Goal: Task Accomplishment & Management: Complete application form

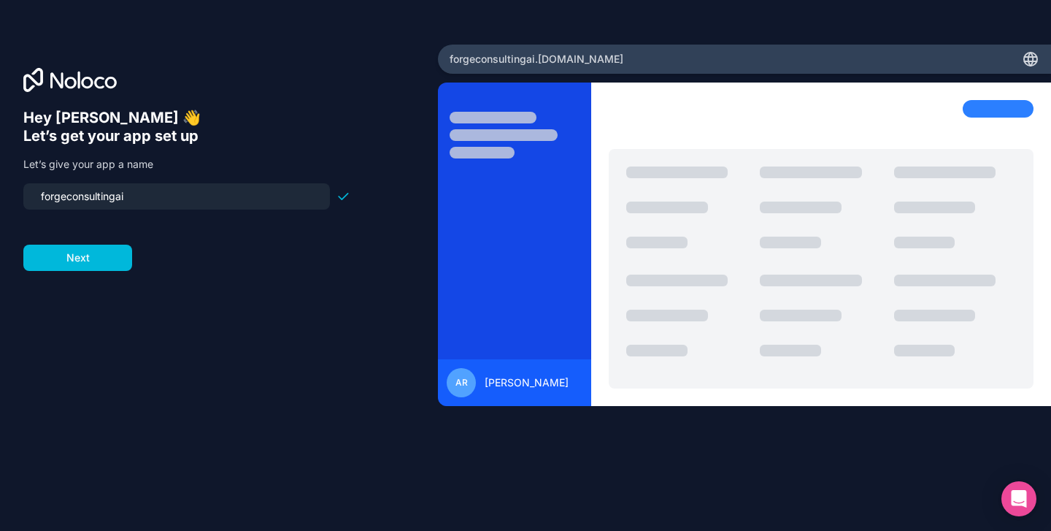
click at [107, 261] on button "Next" at bounding box center [77, 258] width 109 height 26
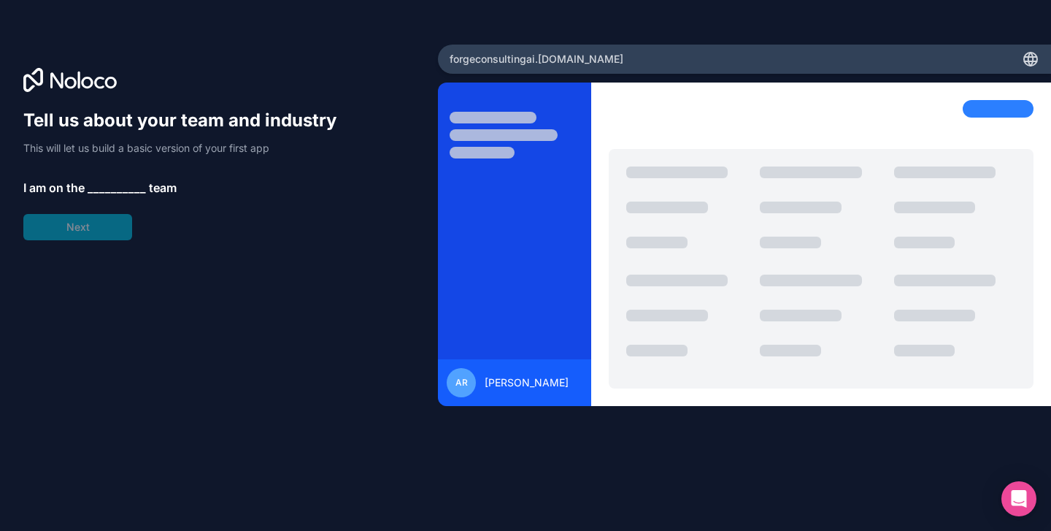
click at [109, 183] on span "__________" at bounding box center [117, 188] width 58 height 18
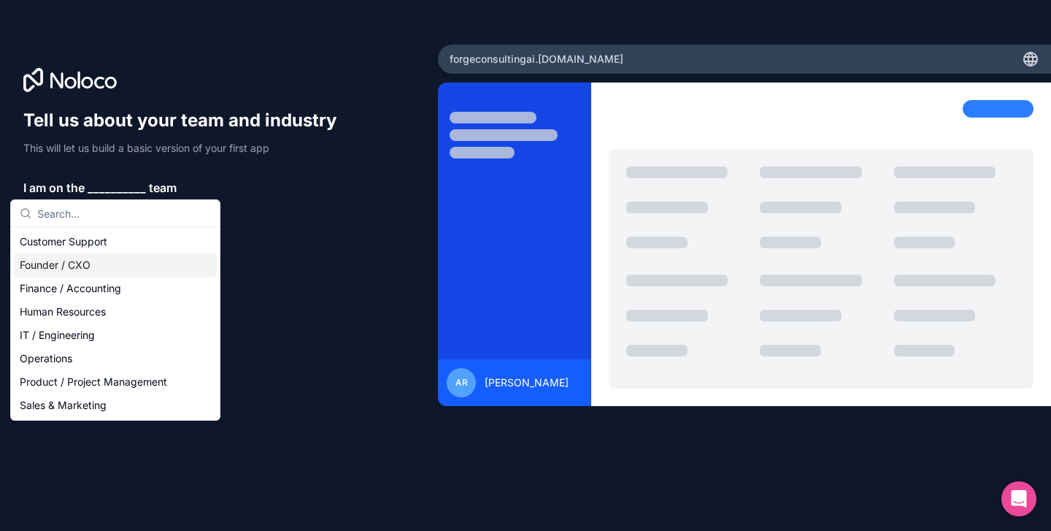
click at [79, 268] on div "Founder / CXO" at bounding box center [115, 264] width 203 height 23
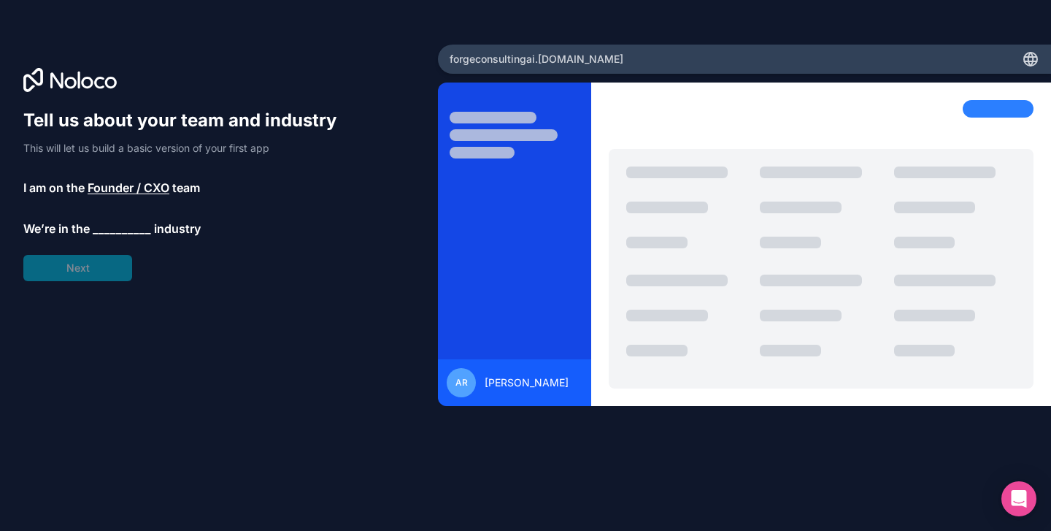
click at [79, 268] on div "Tell us about your team and industry This will let us build a basic version of …" at bounding box center [186, 195] width 327 height 172
click at [123, 228] on span "__________" at bounding box center [122, 229] width 58 height 18
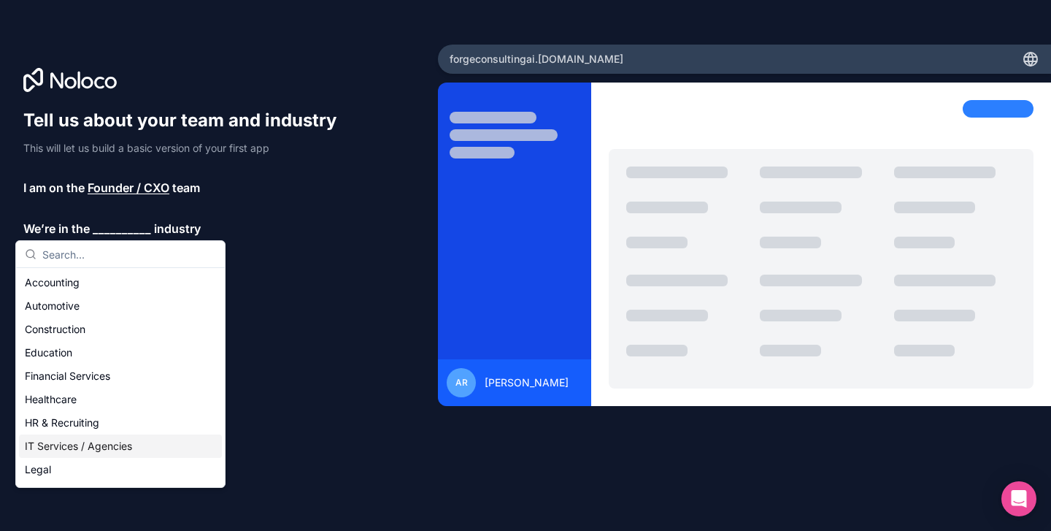
click at [69, 446] on div "IT Services / Agencies" at bounding box center [120, 445] width 203 height 23
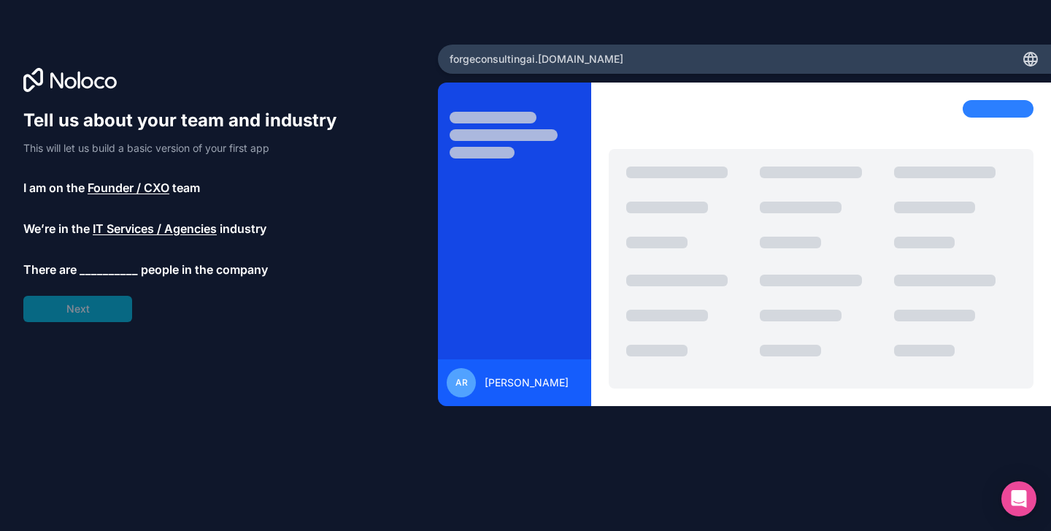
click at [110, 262] on span "__________" at bounding box center [109, 270] width 58 height 18
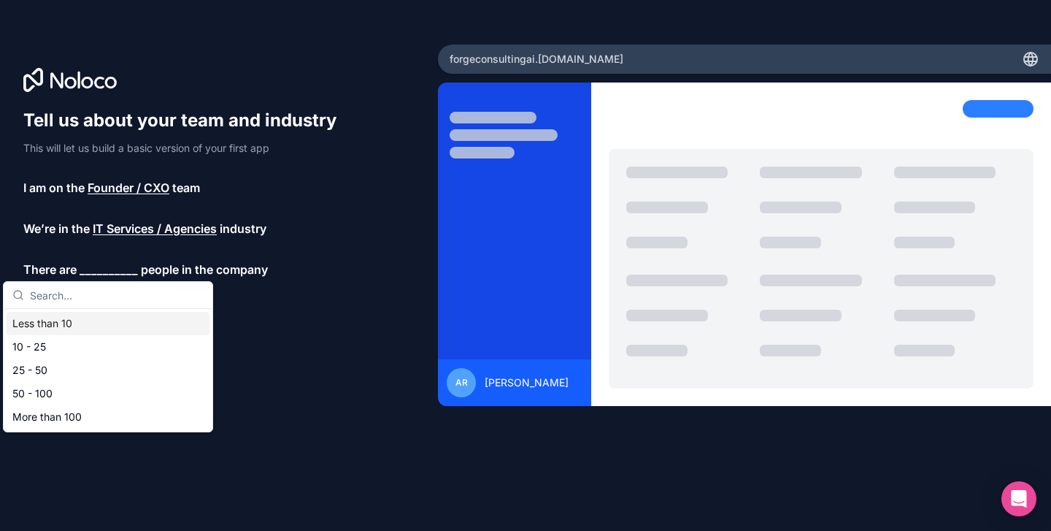
click at [66, 318] on div "Less than 10" at bounding box center [108, 323] width 203 height 23
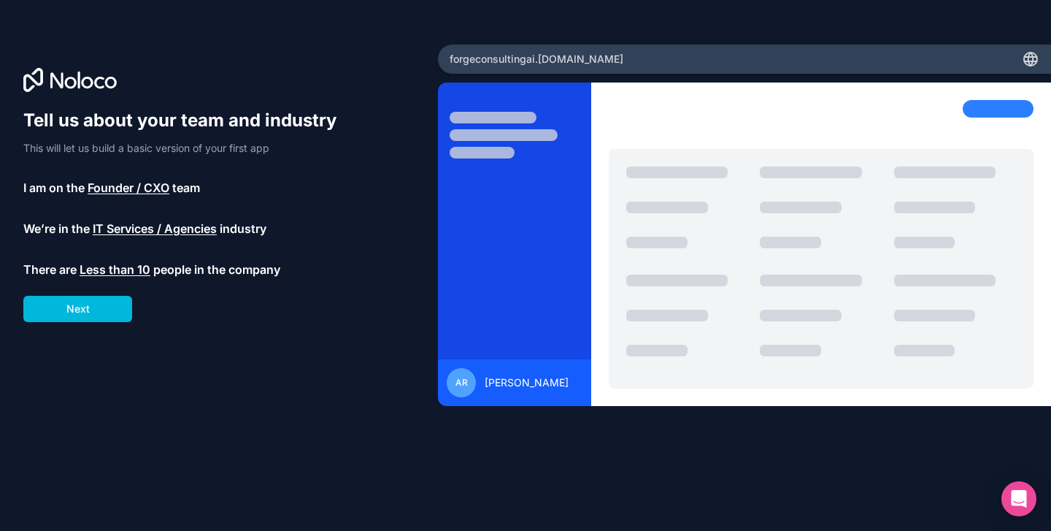
click at [78, 314] on button "Next" at bounding box center [77, 309] width 109 height 26
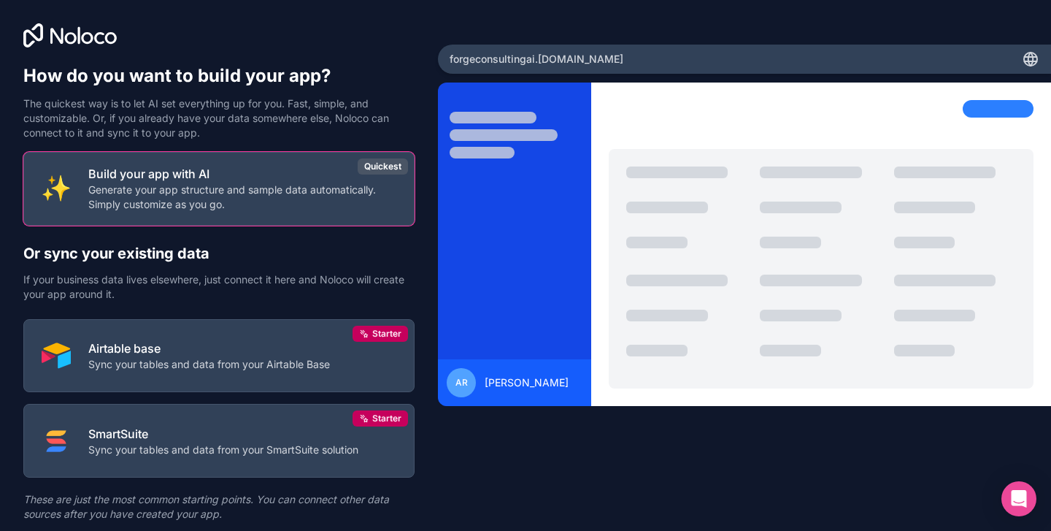
click at [254, 350] on p "Airtable base" at bounding box center [209, 348] width 242 height 18
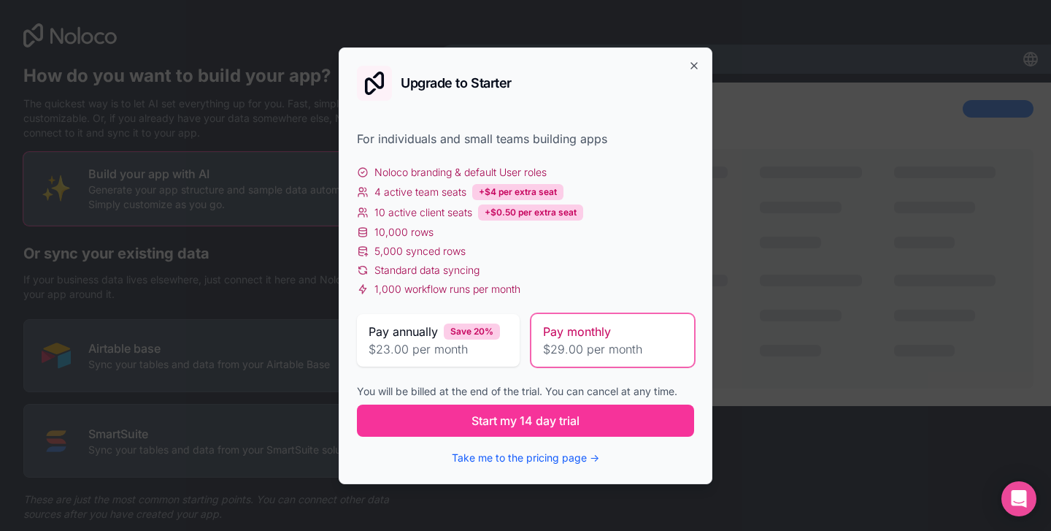
click at [693, 62] on icon "button" at bounding box center [694, 66] width 12 height 12
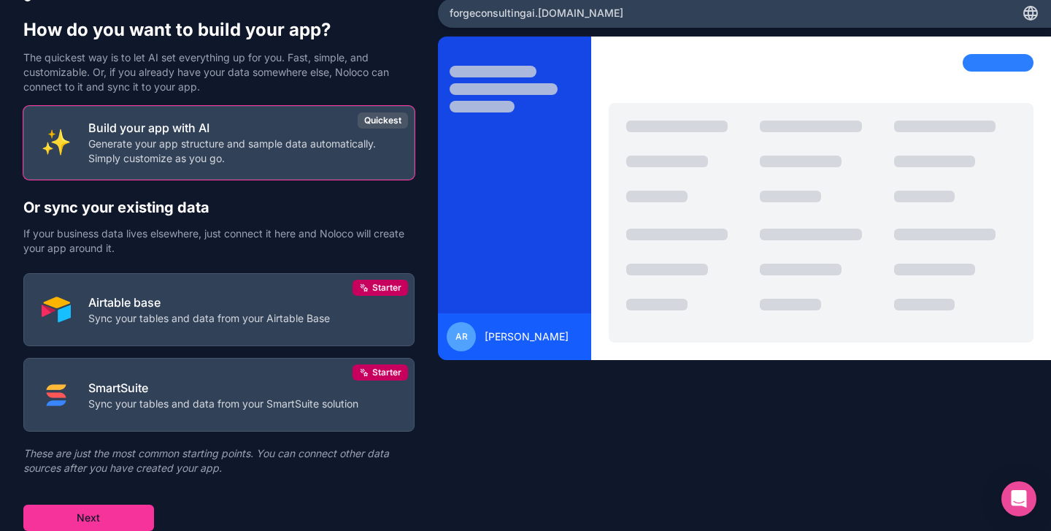
scroll to position [46, 0]
click at [220, 321] on p "Sync your tables and data from your Airtable Base" at bounding box center [209, 318] width 242 height 15
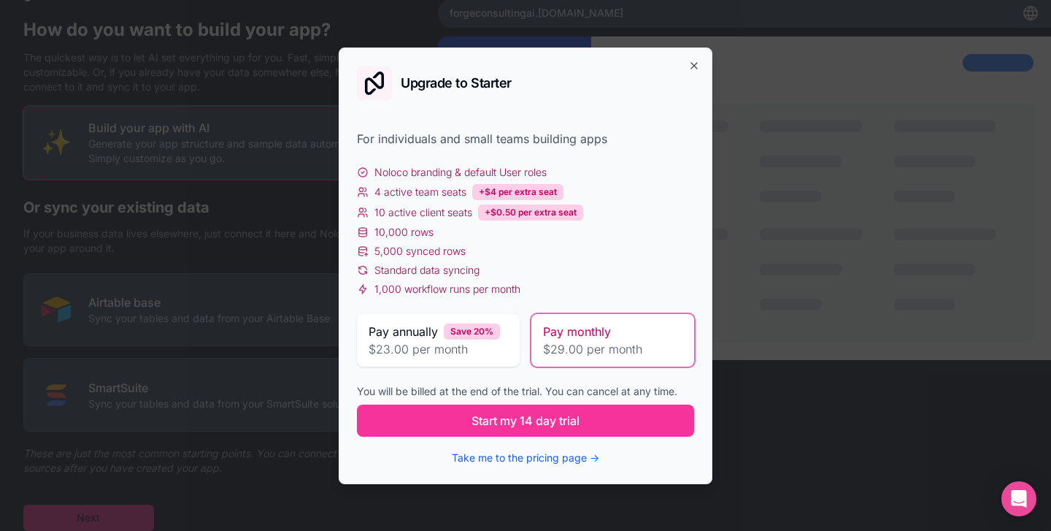
click at [544, 418] on span "Start my 14 day trial" at bounding box center [525, 421] width 108 height 18
